Goal: Task Accomplishment & Management: Use online tool/utility

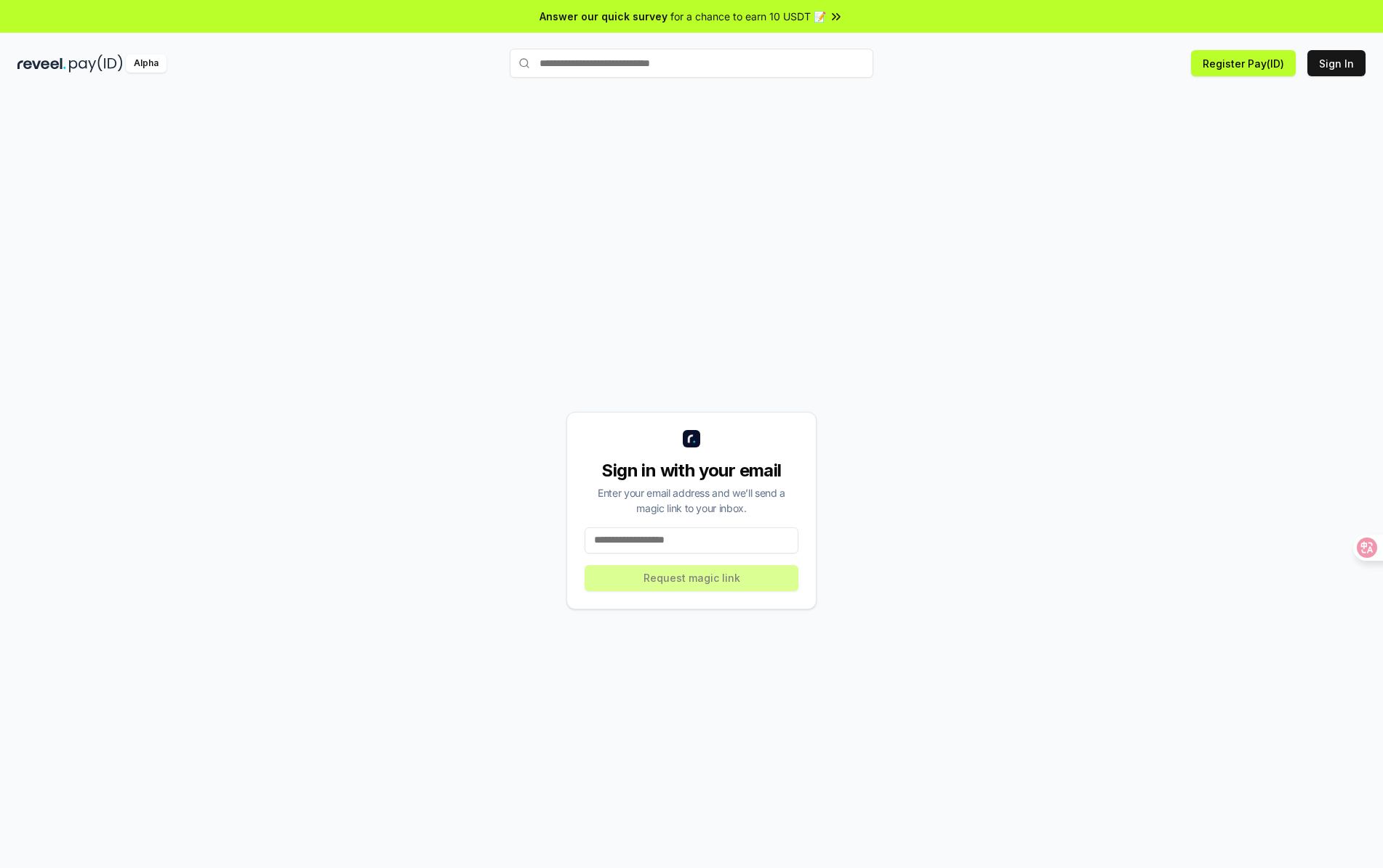
click at [658, 531] on input at bounding box center [692, 541] width 214 height 26
type input "**********"
click at [655, 580] on button "Request magic link" at bounding box center [692, 578] width 214 height 26
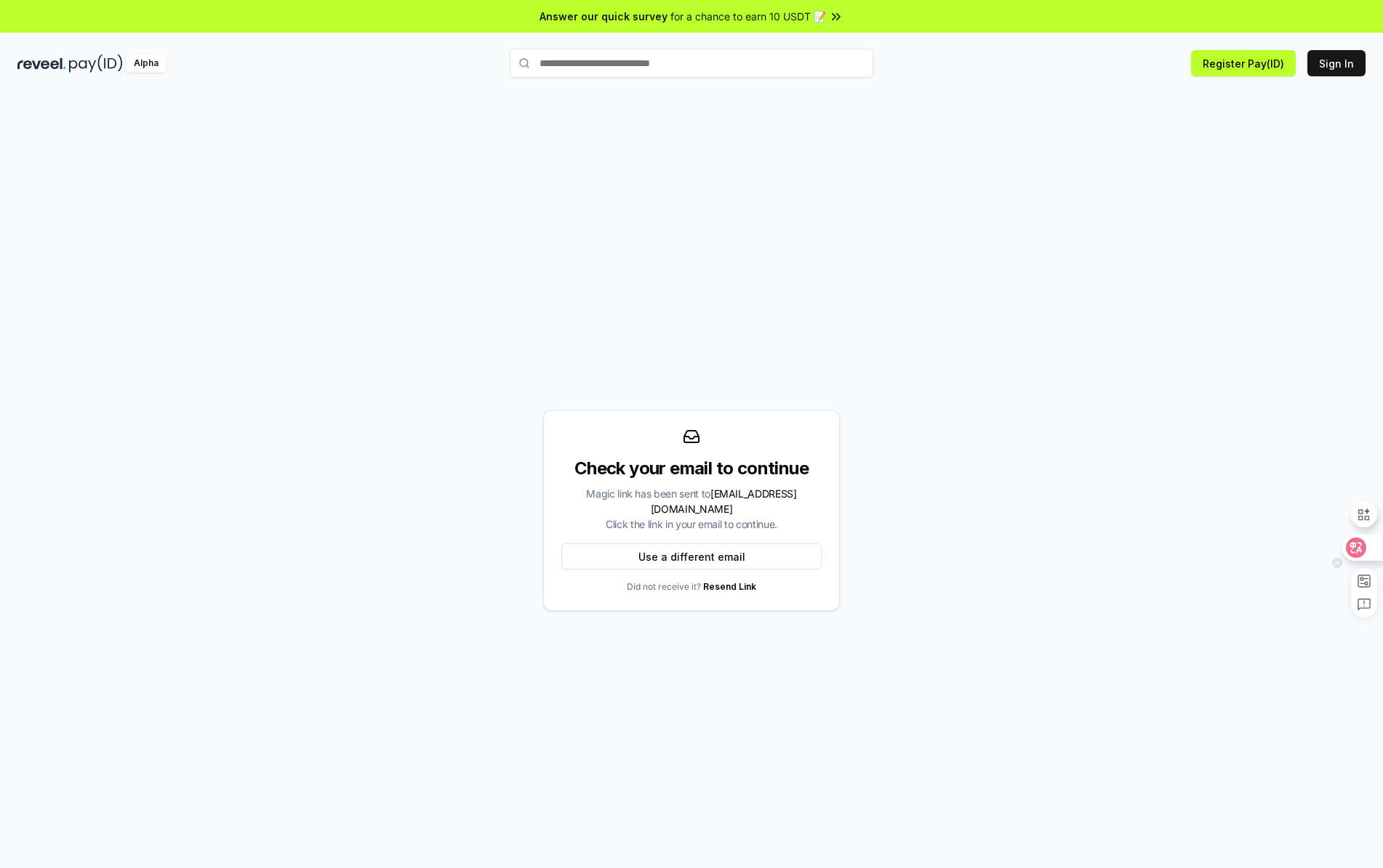
click at [1357, 548] on icon at bounding box center [1356, 548] width 13 height 12
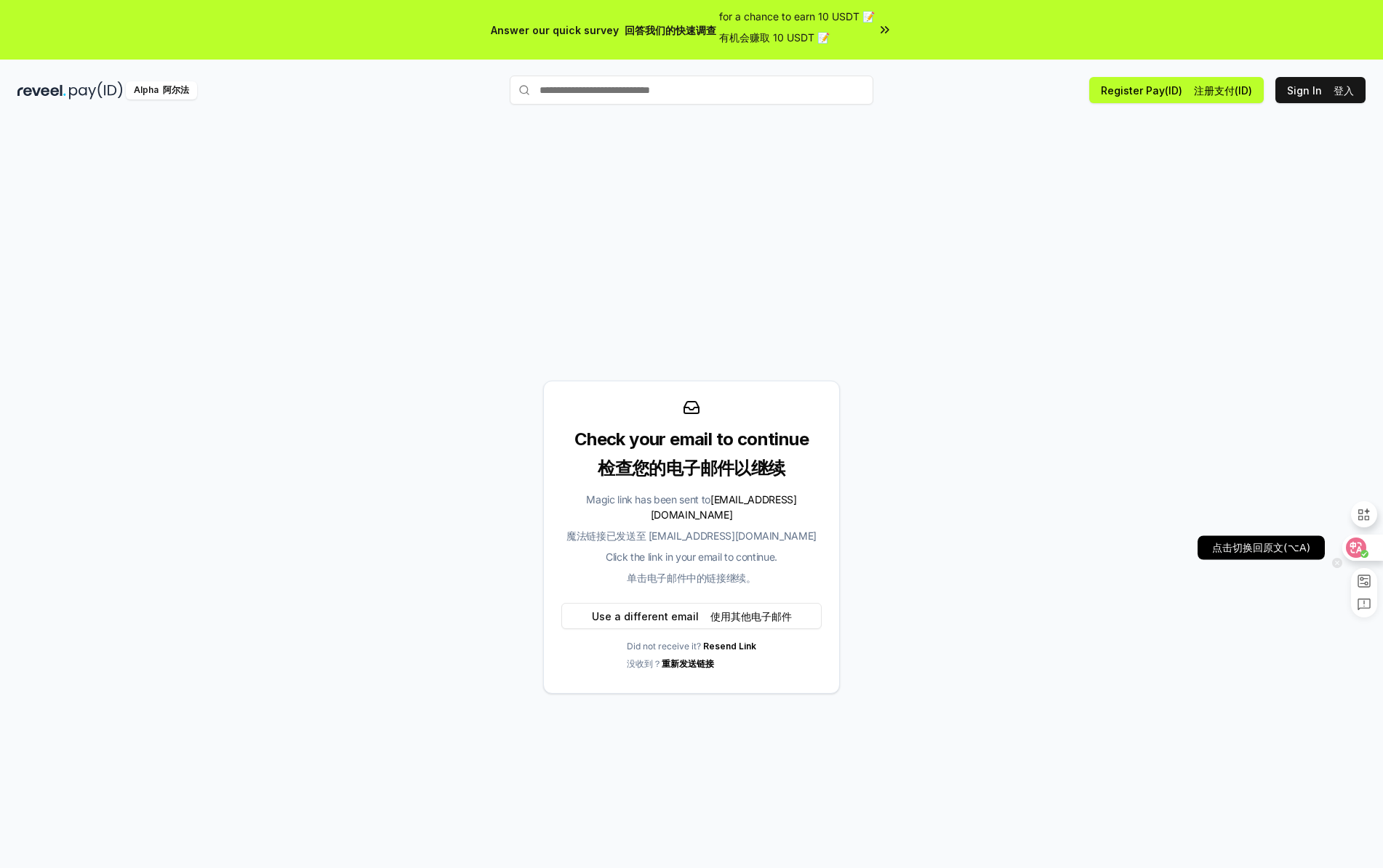
click at [1357, 548] on icon at bounding box center [1356, 548] width 13 height 12
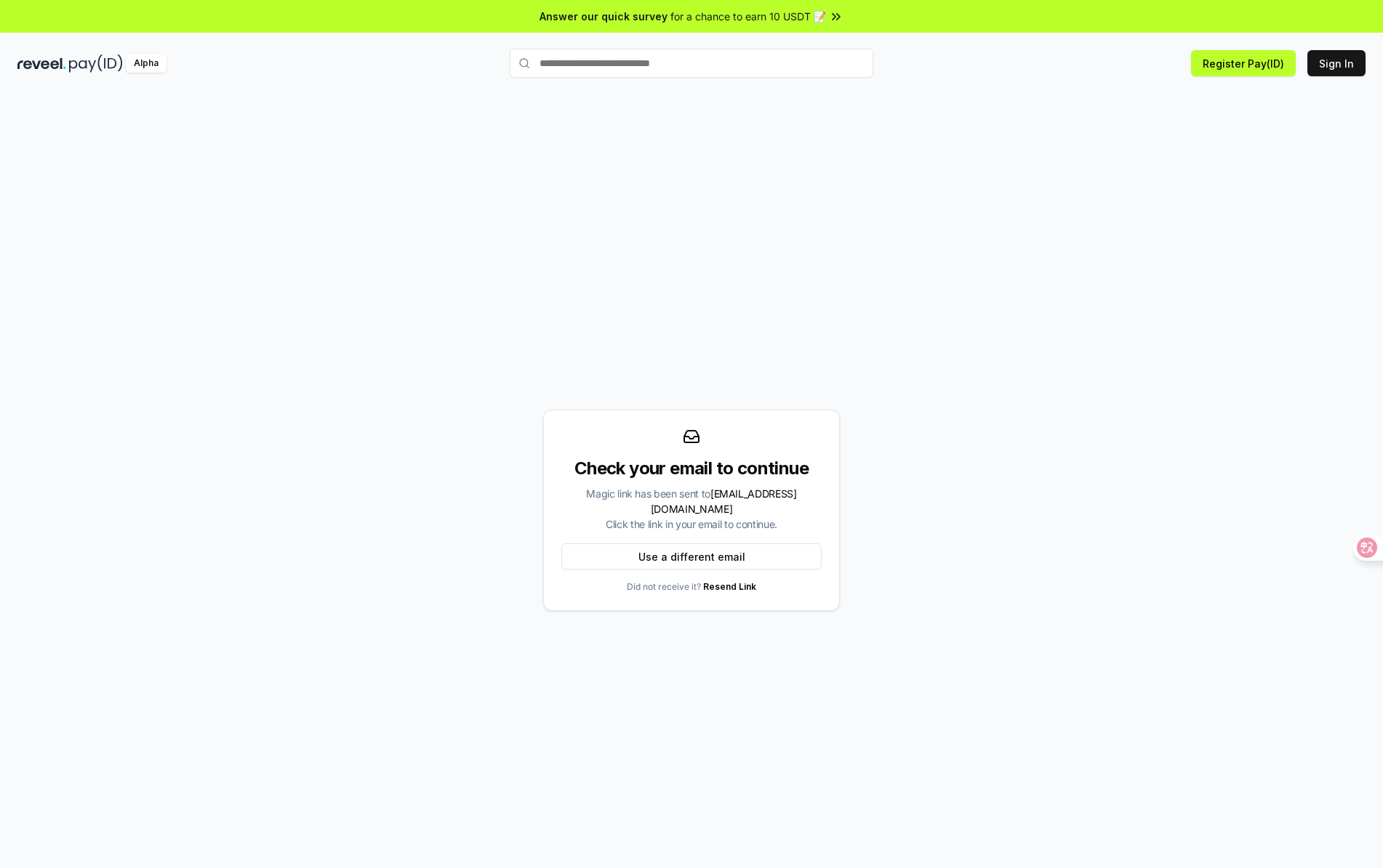
click at [721, 581] on link "Resend Link" at bounding box center [730, 586] width 53 height 11
click at [59, 64] on img at bounding box center [42, 63] width 49 height 18
